Goal: Information Seeking & Learning: Learn about a topic

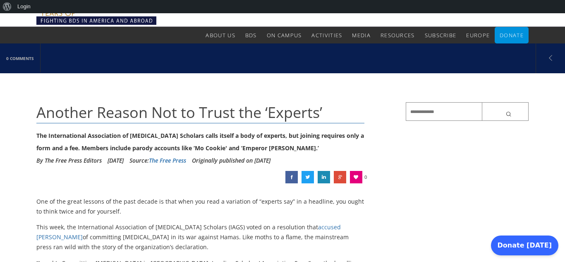
scroll to position [33, 0]
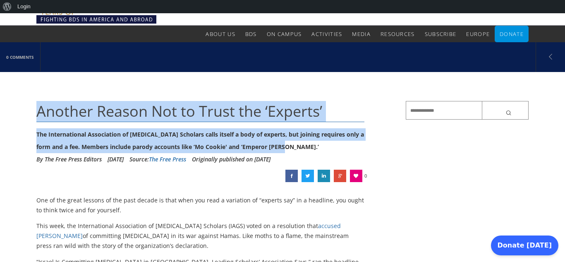
drag, startPoint x: 290, startPoint y: 146, endPoint x: 39, endPoint y: 110, distance: 253.3
copy div "Another Reason Not to Trust the ‘Experts’ The International Association of [MED…"
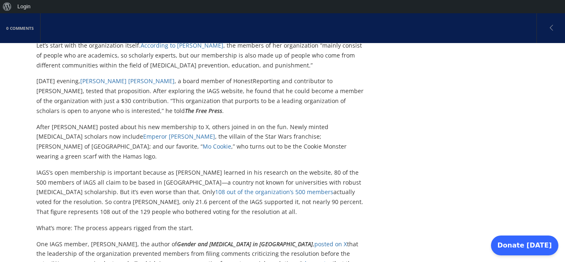
scroll to position [381, 0]
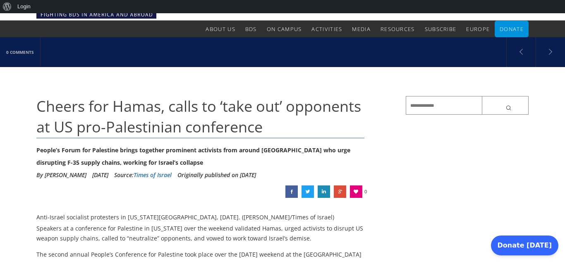
scroll to position [33, 0]
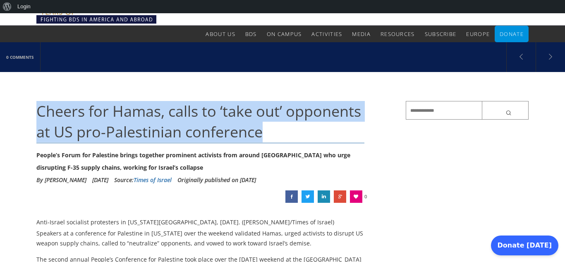
drag, startPoint x: 268, startPoint y: 131, endPoint x: 37, endPoint y: 115, distance: 231.1
click at [37, 115] on h1 "Cheers for Hamas, calls to ‘take out’ opponents at US pro-Palestinian conference" at bounding box center [200, 122] width 328 height 42
copy span "Cheers for Hamas, calls to ‘take out’ opponents at US pro-Palestinian conference"
